Goal: Complete application form

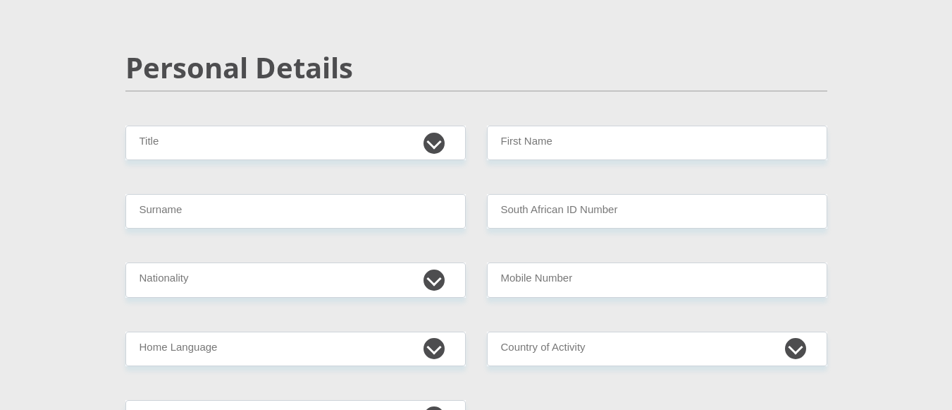
scroll to position [113, 0]
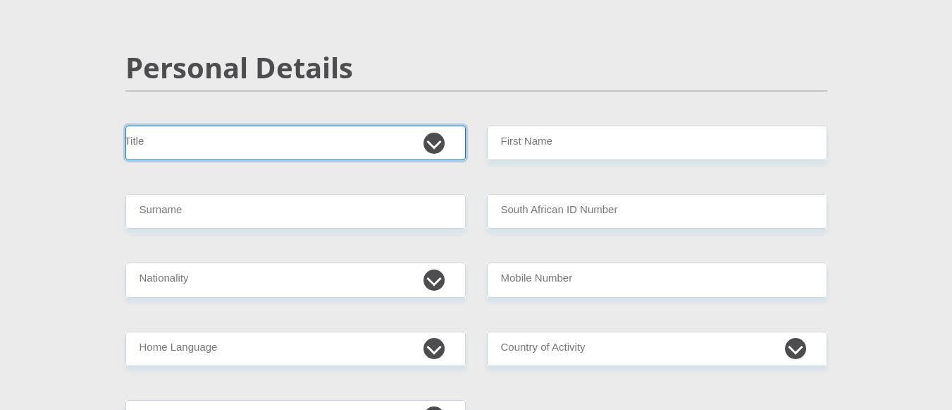
click at [427, 142] on select "Mr Ms Mrs Dr [PERSON_NAME]" at bounding box center [295, 142] width 341 height 35
select select "Mr"
click at [125, 125] on select "Mr Ms Mrs Dr [PERSON_NAME]" at bounding box center [295, 142] width 341 height 35
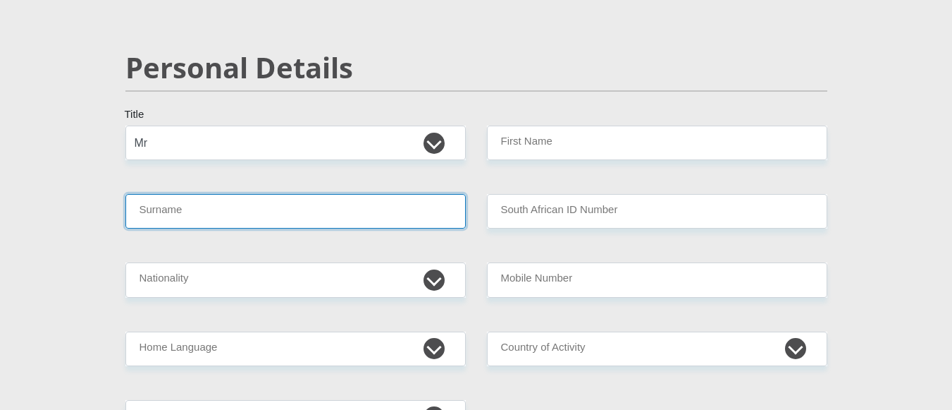
click at [293, 213] on input "Surname" at bounding box center [295, 211] width 341 height 35
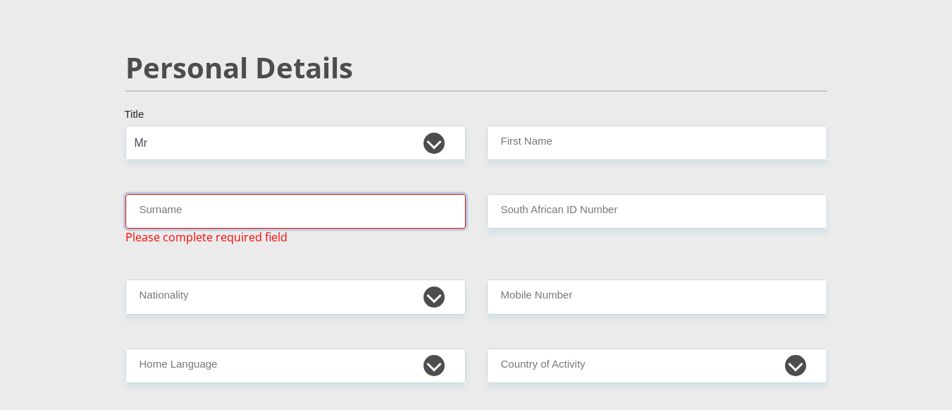
click at [265, 204] on input "Surname" at bounding box center [295, 211] width 341 height 35
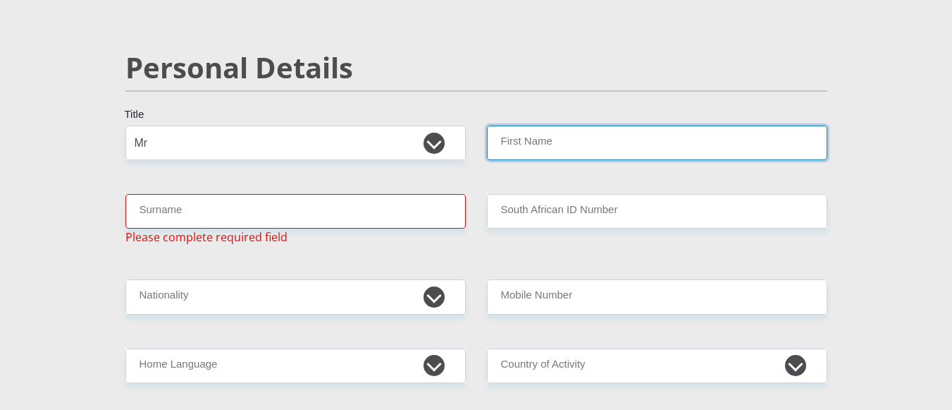
click at [553, 135] on input "First Name" at bounding box center [657, 142] width 341 height 35
click at [553, 135] on input "rn" at bounding box center [657, 142] width 341 height 35
type input "r"
